Goal: Find specific page/section: Find specific page/section

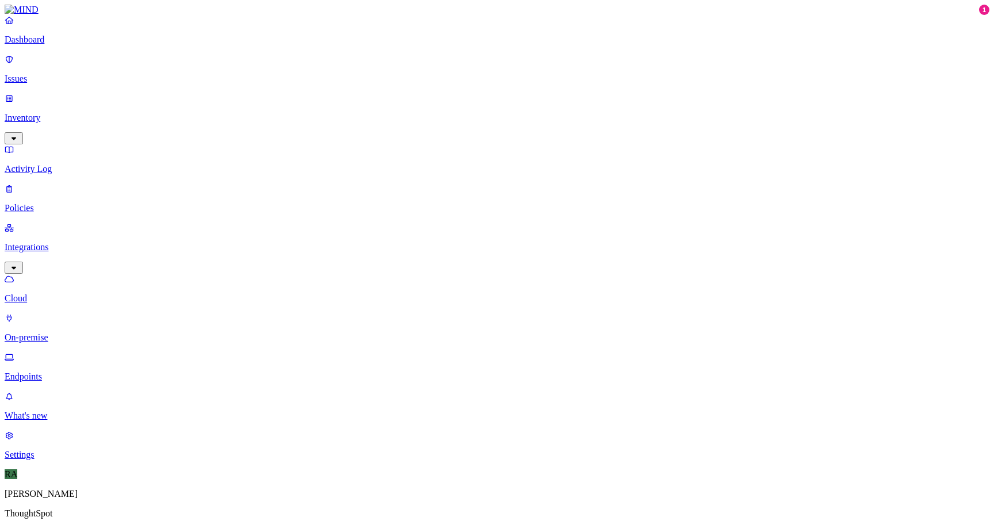
scroll to position [0, 1]
click at [83, 164] on p "Activity Log" at bounding box center [497, 169] width 984 height 10
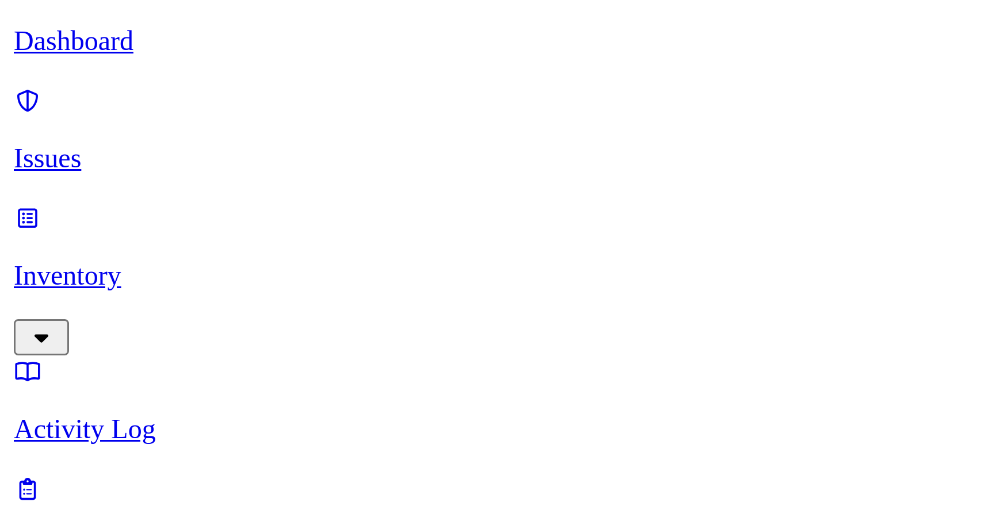
click at [28, 63] on link "Issues" at bounding box center [497, 69] width 984 height 30
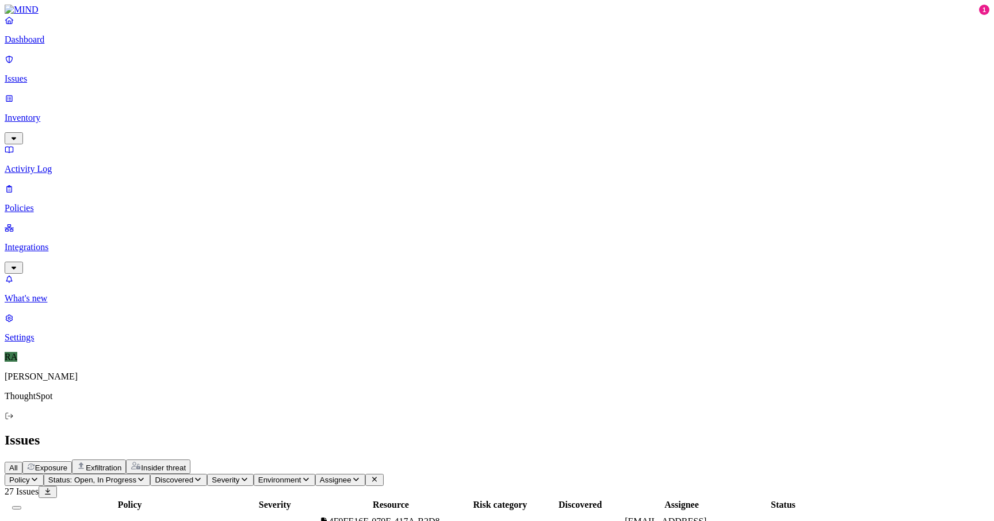
click at [770, 459] on div "All Exposure Exfiltration Insider threat" at bounding box center [497, 466] width 984 height 14
